Goal: Information Seeking & Learning: Learn about a topic

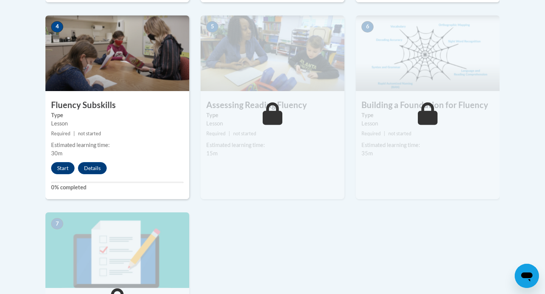
scroll to position [436, 0]
click at [65, 171] on button "Start" at bounding box center [62, 169] width 23 height 12
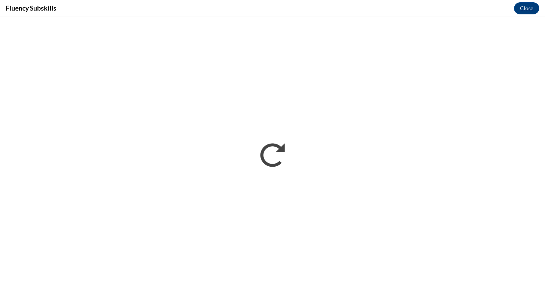
scroll to position [0, 0]
